Goal: Find specific page/section: Find specific page/section

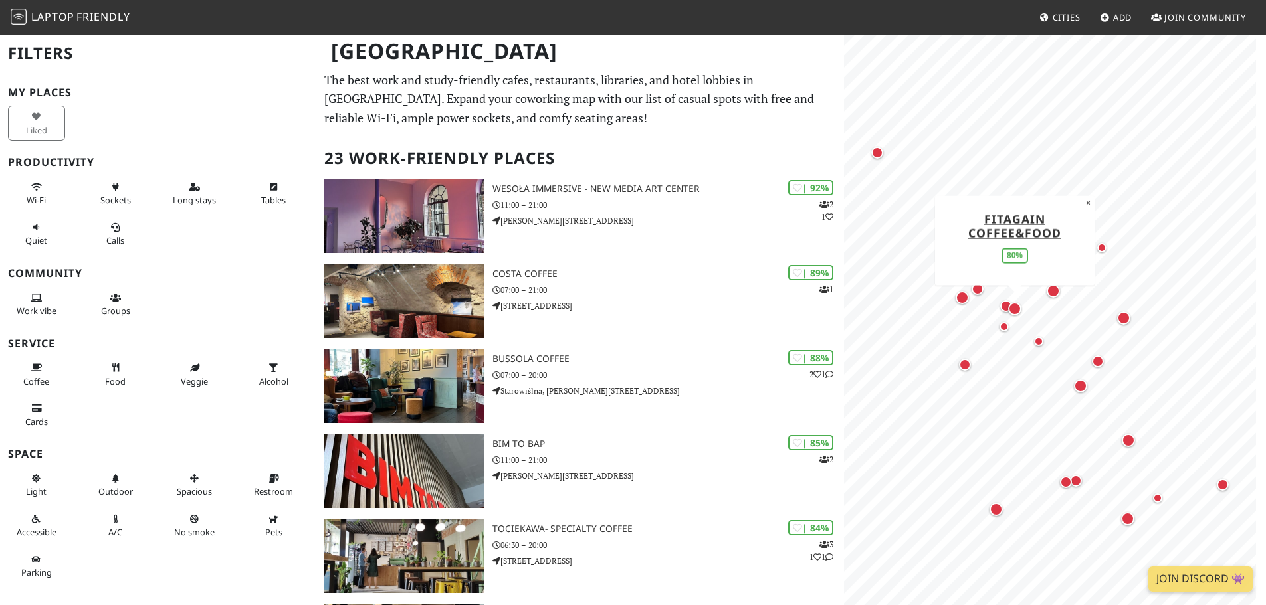
scroll to position [797, 0]
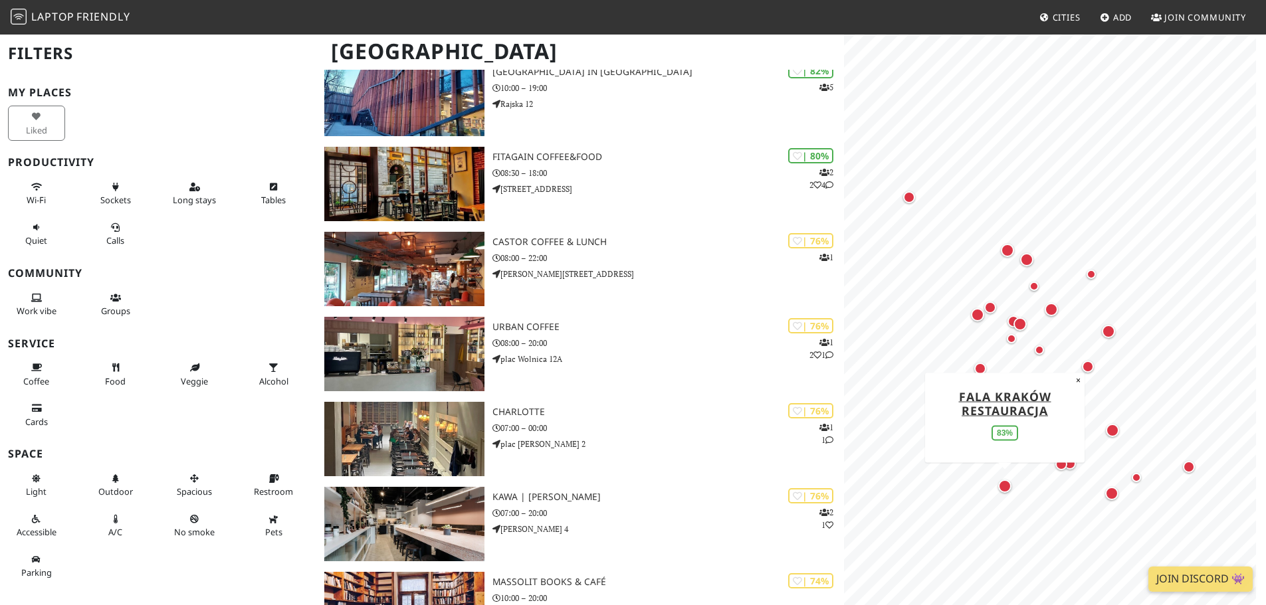
click at [1007, 495] on div "Map marker" at bounding box center [1004, 486] width 27 height 27
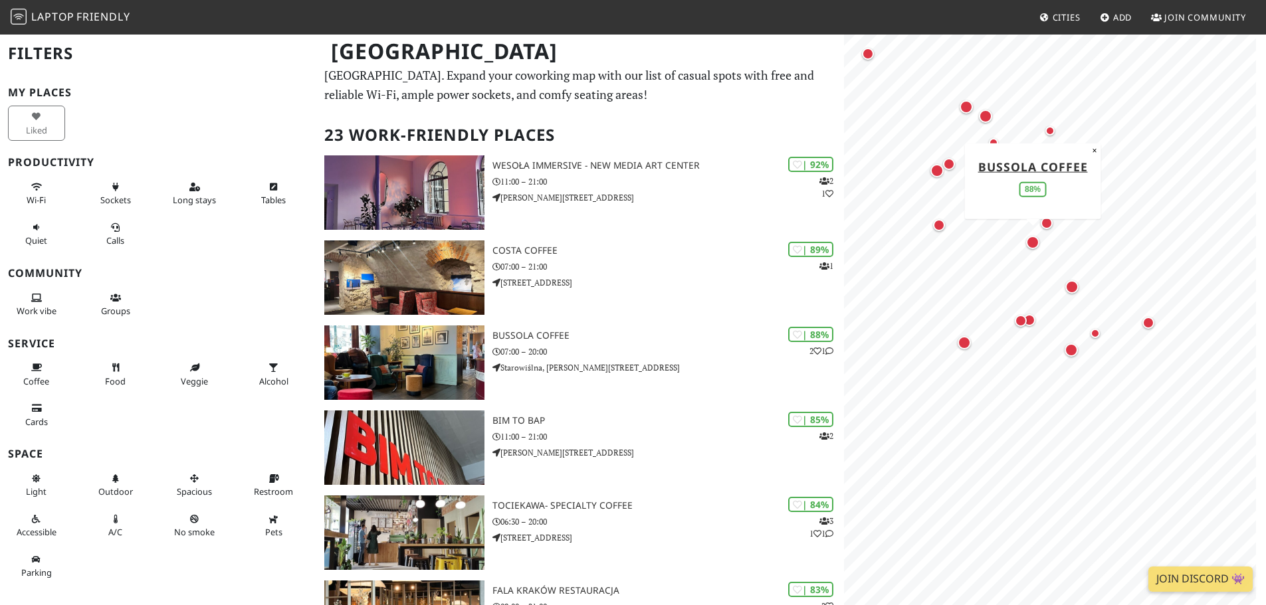
scroll to position [0, 0]
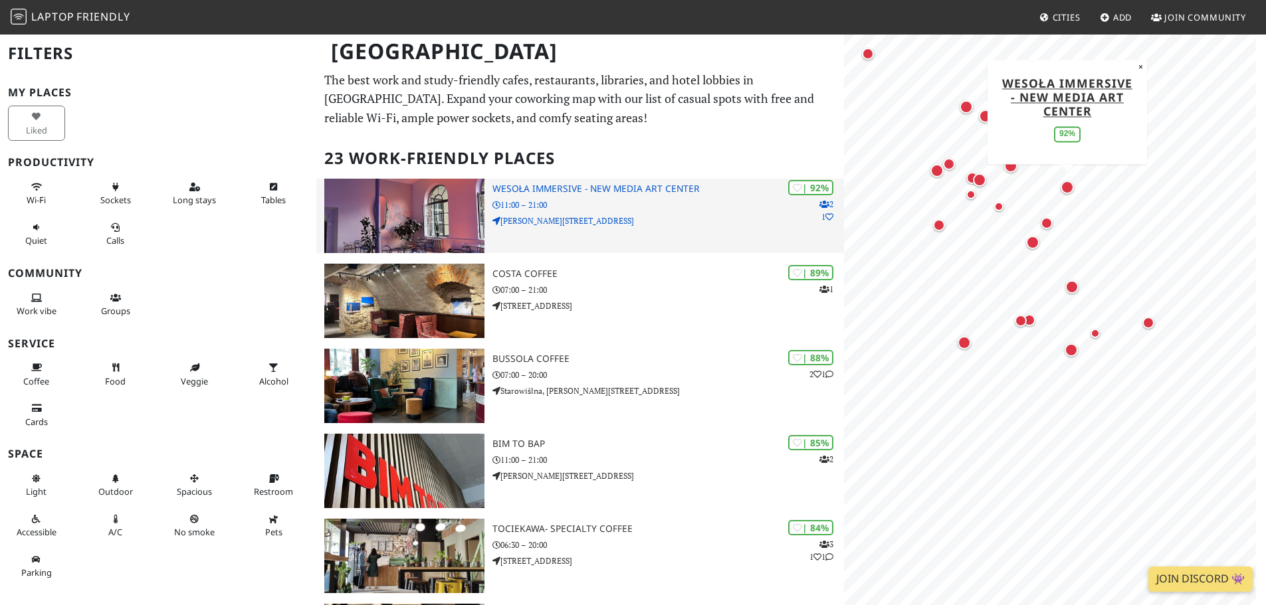
click at [643, 237] on div "| 92% 2 1 Wesoła Immersive - New Media Art Center 11:00 – 21:00 [PERSON_NAME][S…" at bounding box center [668, 216] width 352 height 74
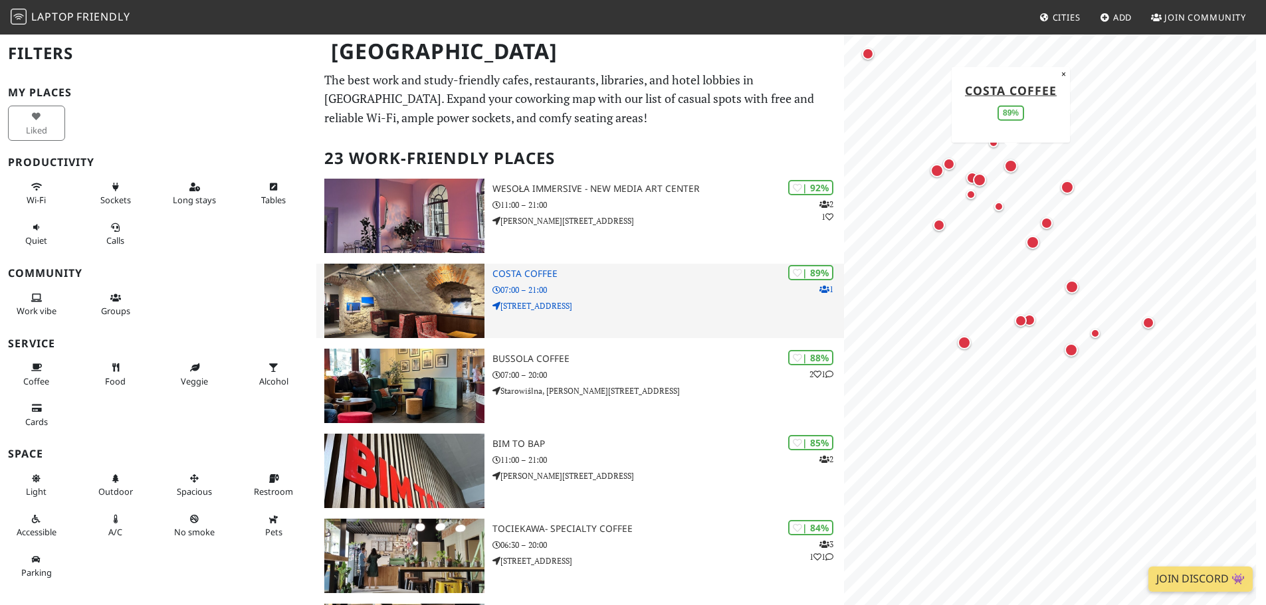
click at [628, 294] on p "07:00 – 21:00" at bounding box center [668, 290] width 352 height 13
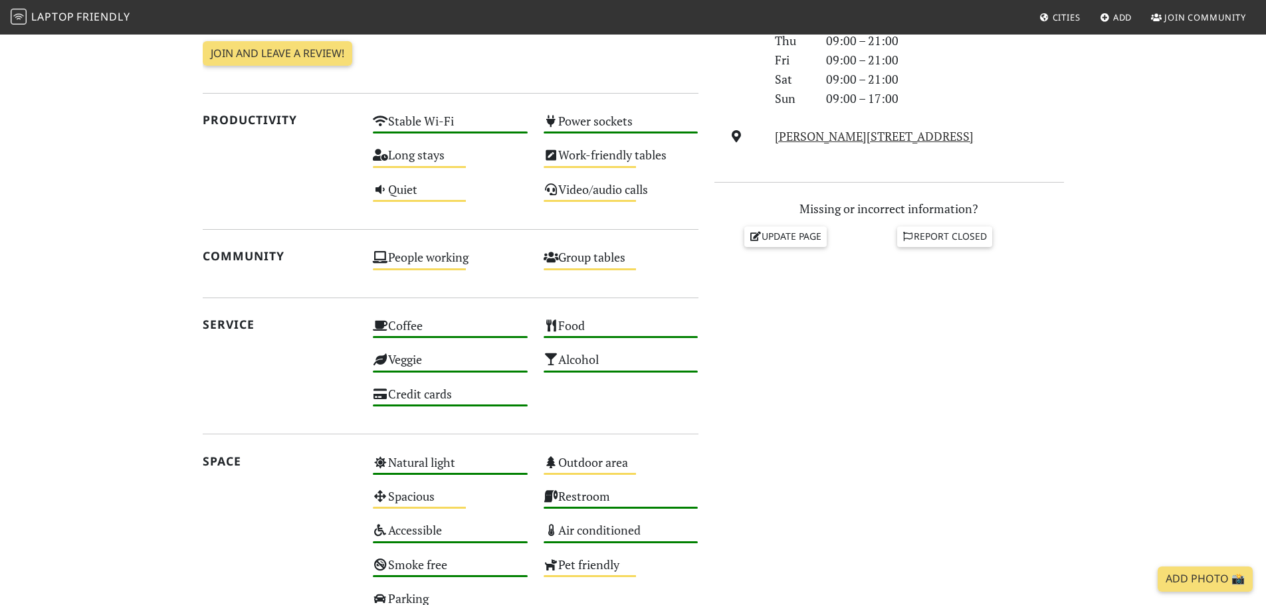
scroll to position [399, 0]
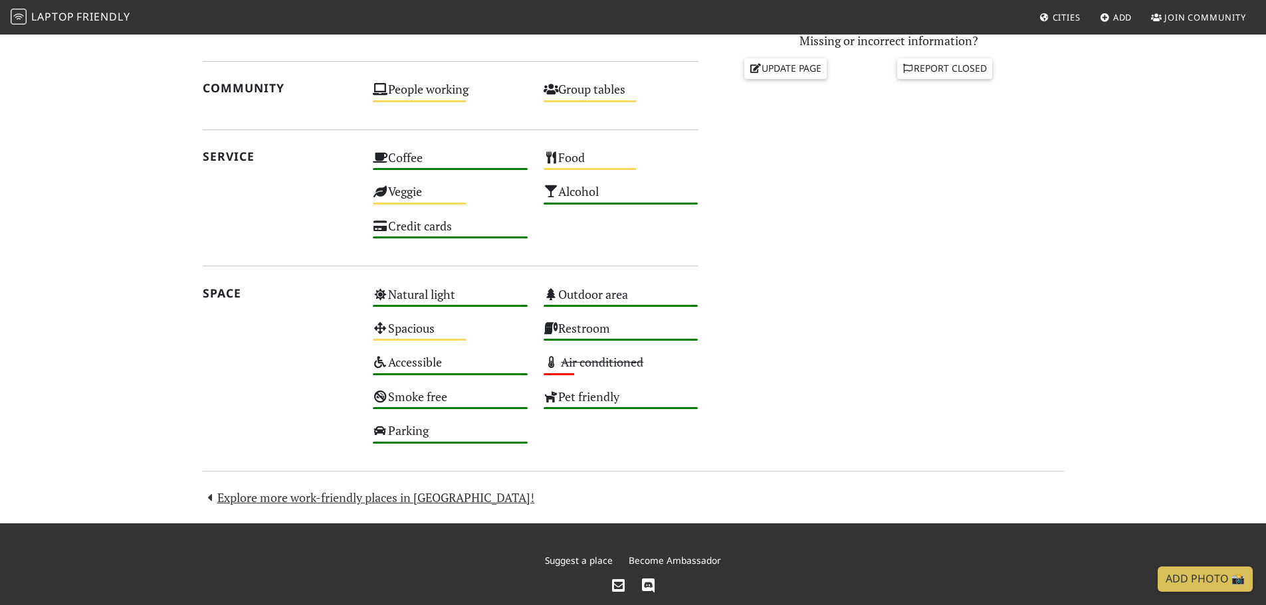
scroll to position [593, 0]
